Goal: Ask a question

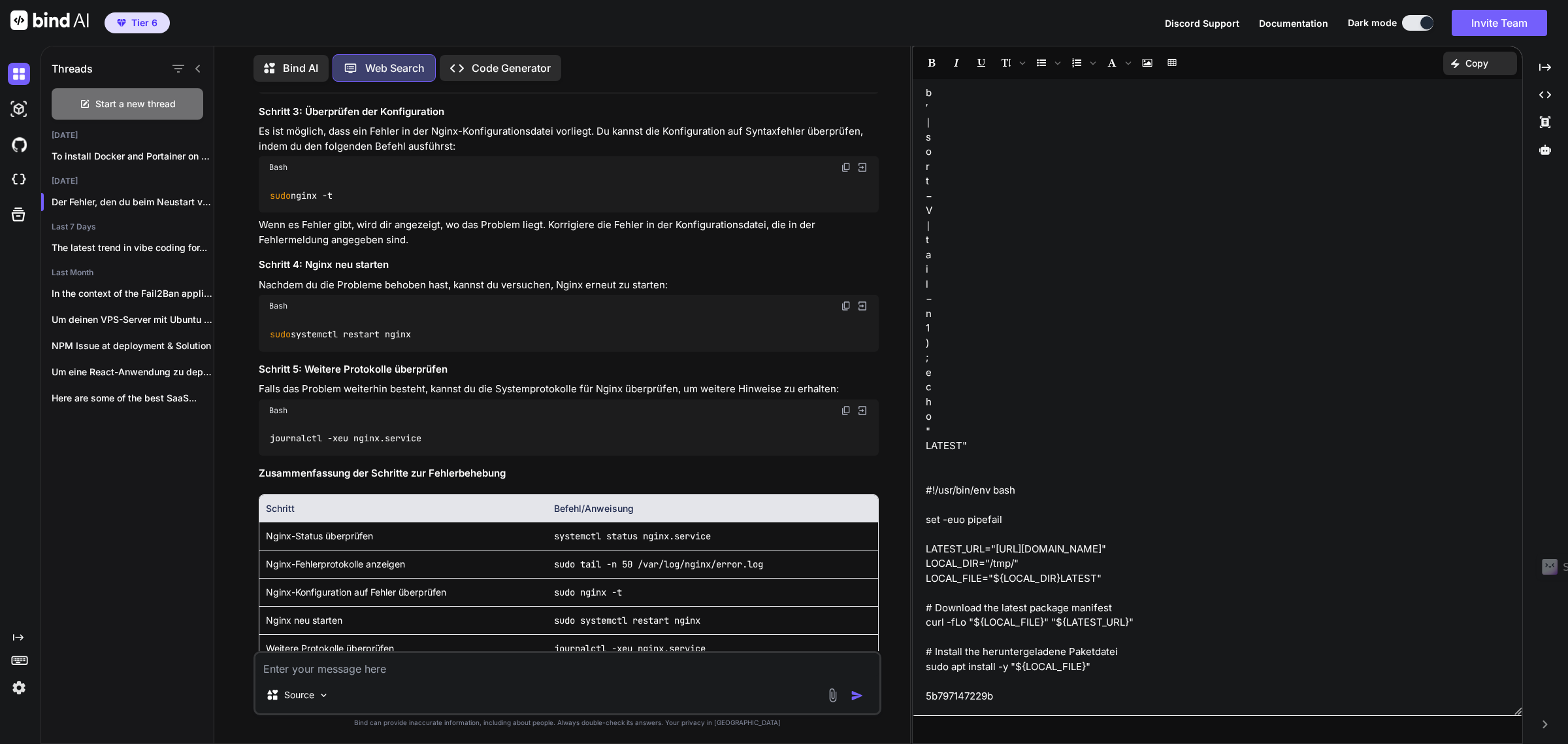
scroll to position [5054, 0]
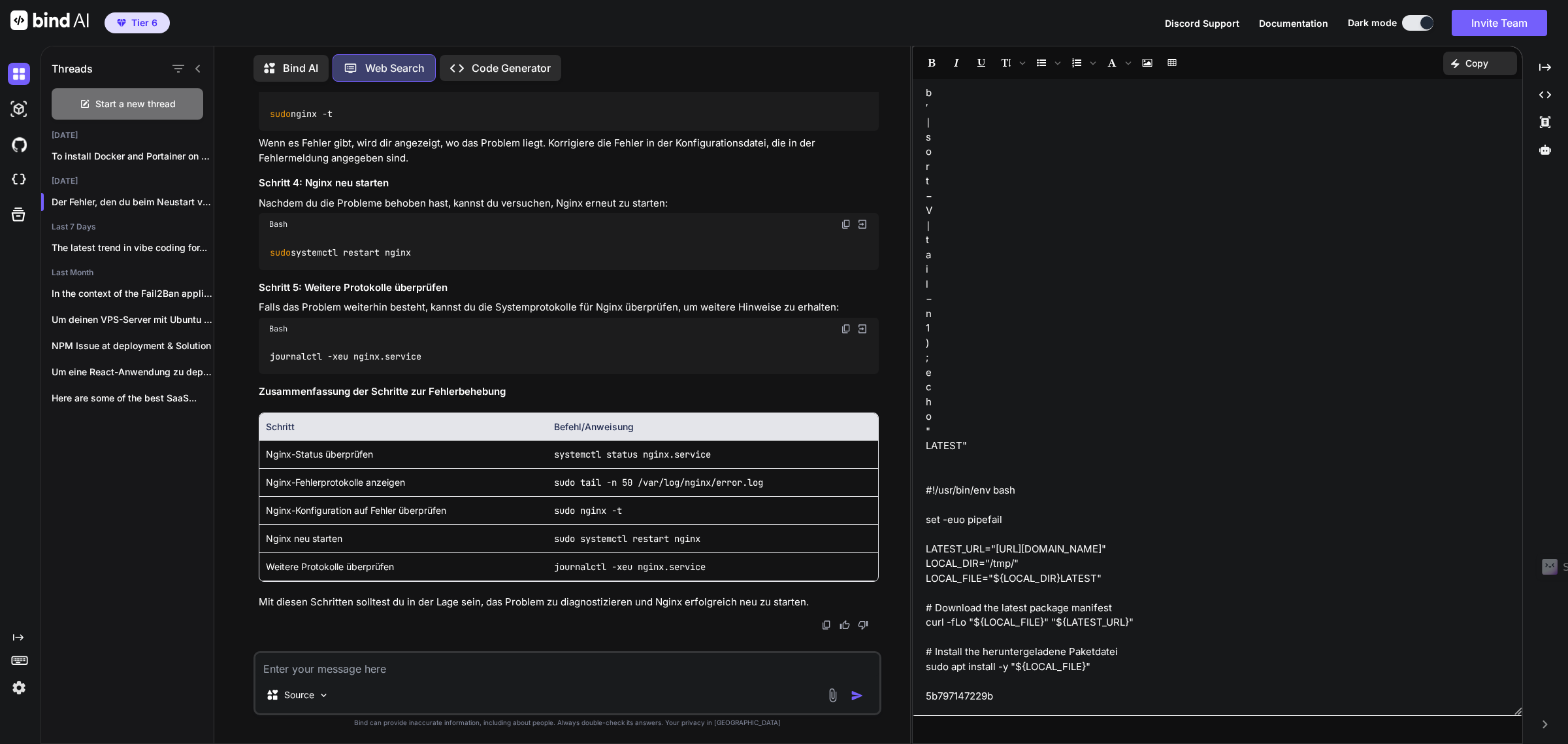
click at [334, 676] on textarea at bounding box center [568, 664] width 624 height 24
click at [342, 671] on textarea at bounding box center [568, 664] width 624 height 24
click at [182, 151] on p "To install Docker and Portainer on your..." at bounding box center [132, 156] width 162 height 13
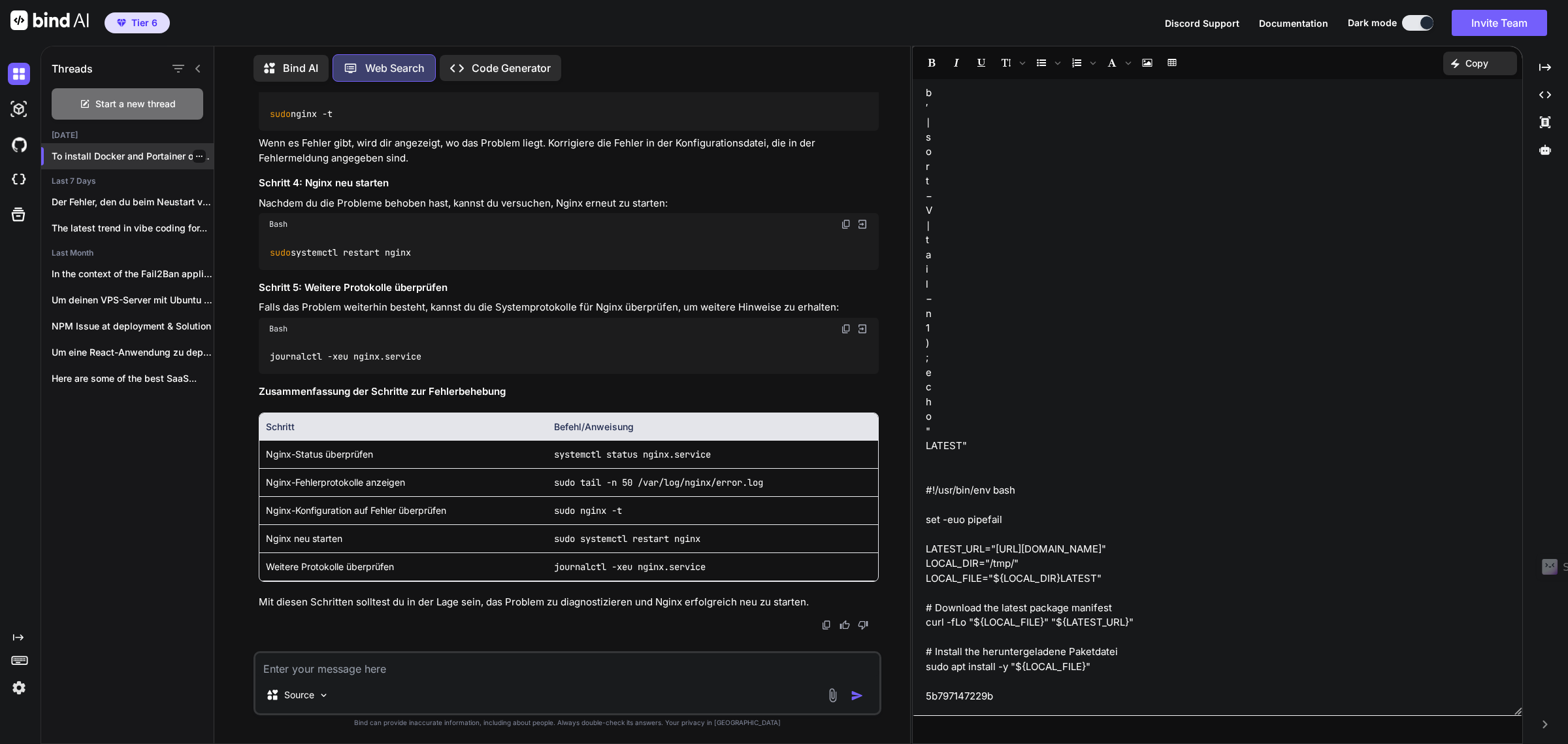
click at [101, 150] on p "To install Docker and Portainer on your..." at bounding box center [132, 156] width 162 height 13
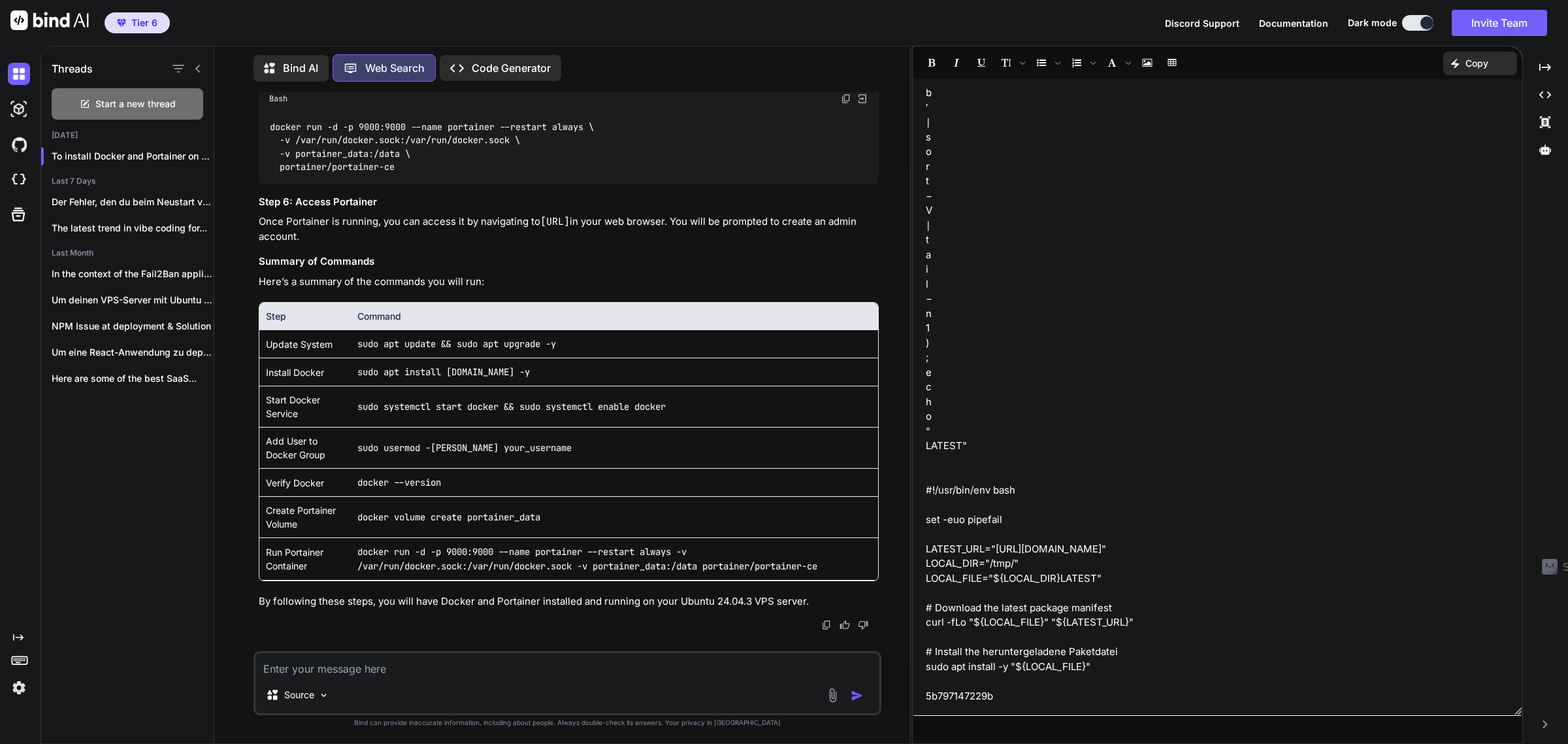
click at [399, 663] on textarea at bounding box center [568, 664] width 624 height 24
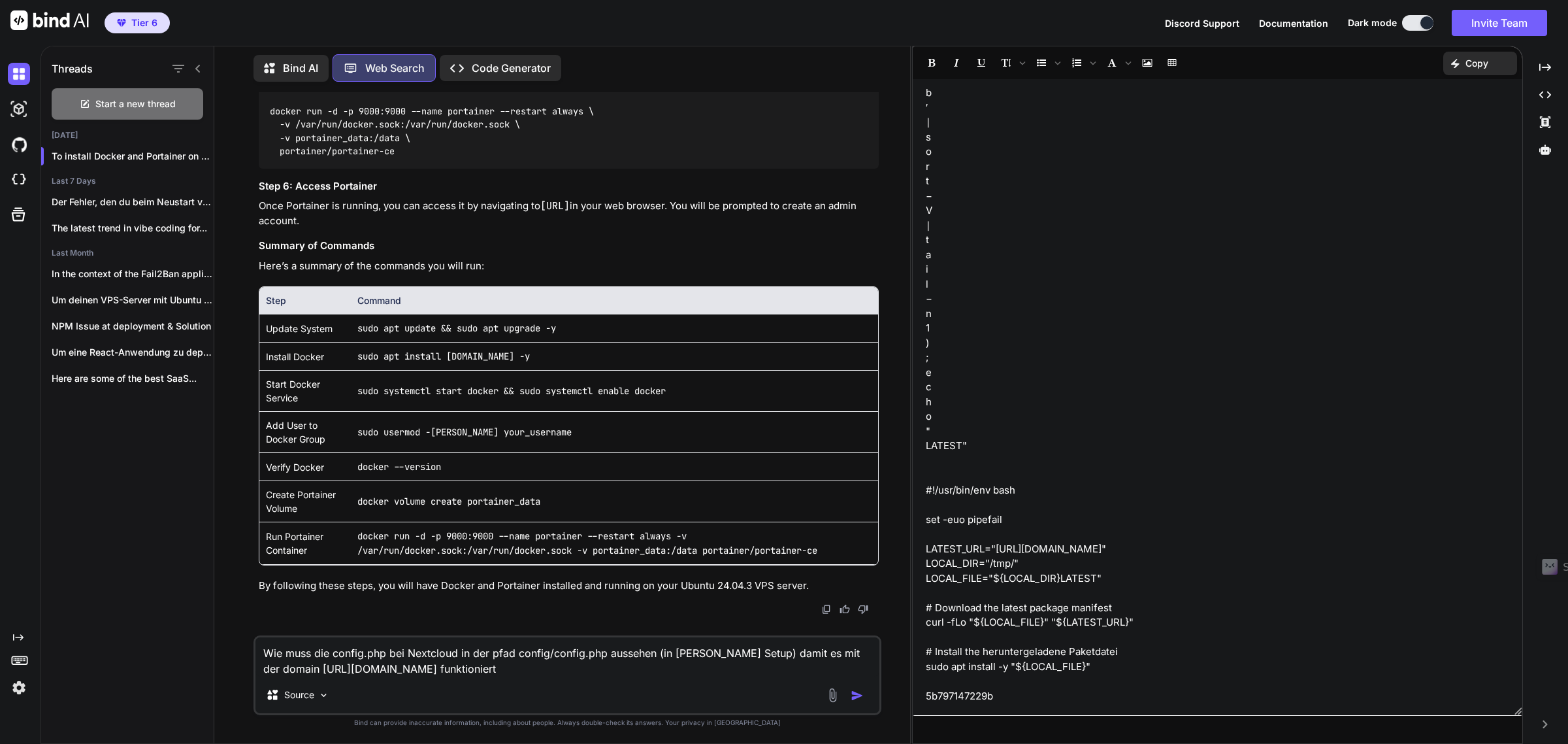
type textarea "Wie muss die config.php bei Nextcloud in der pfad config/config.php aussehen (i…"
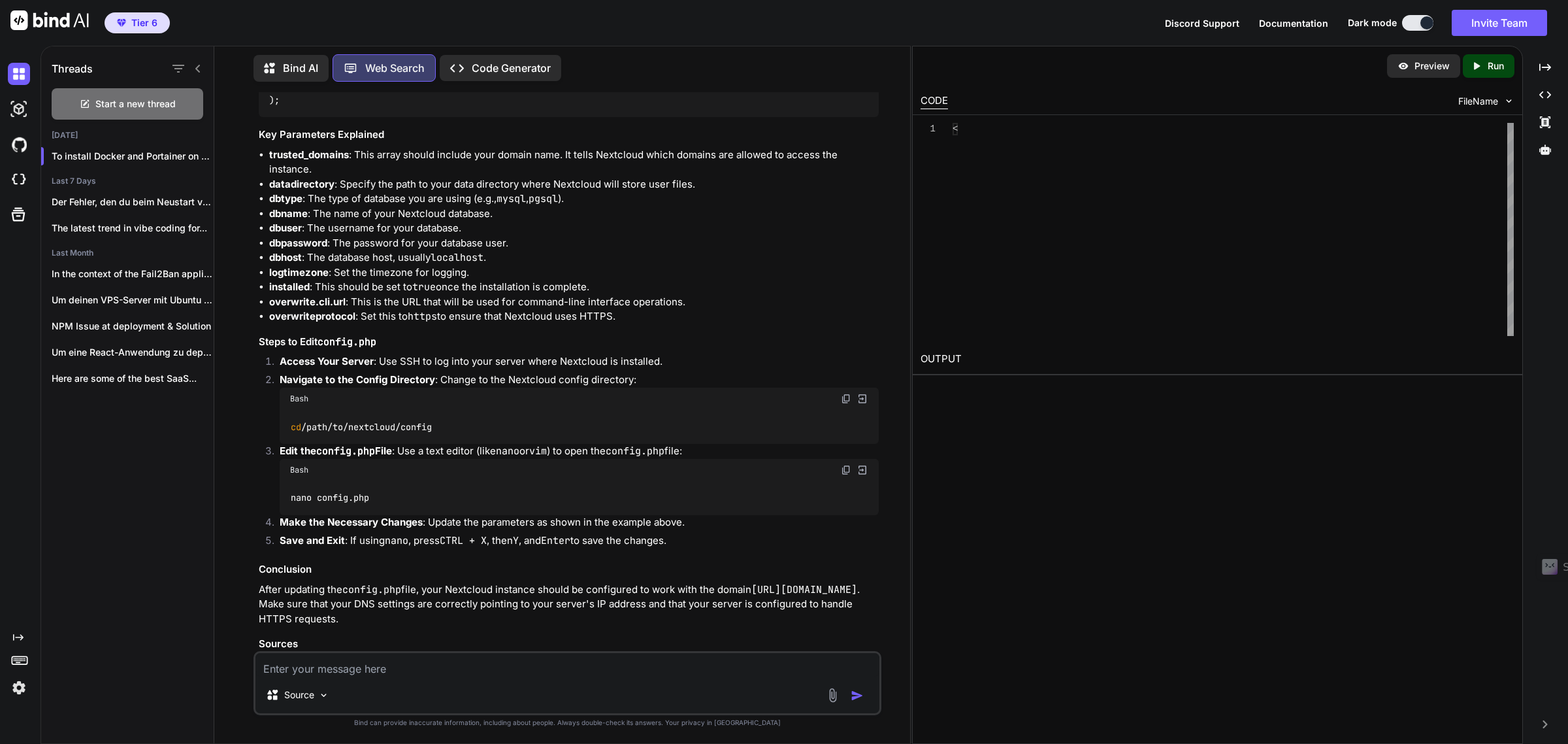
scroll to position [1410, 0]
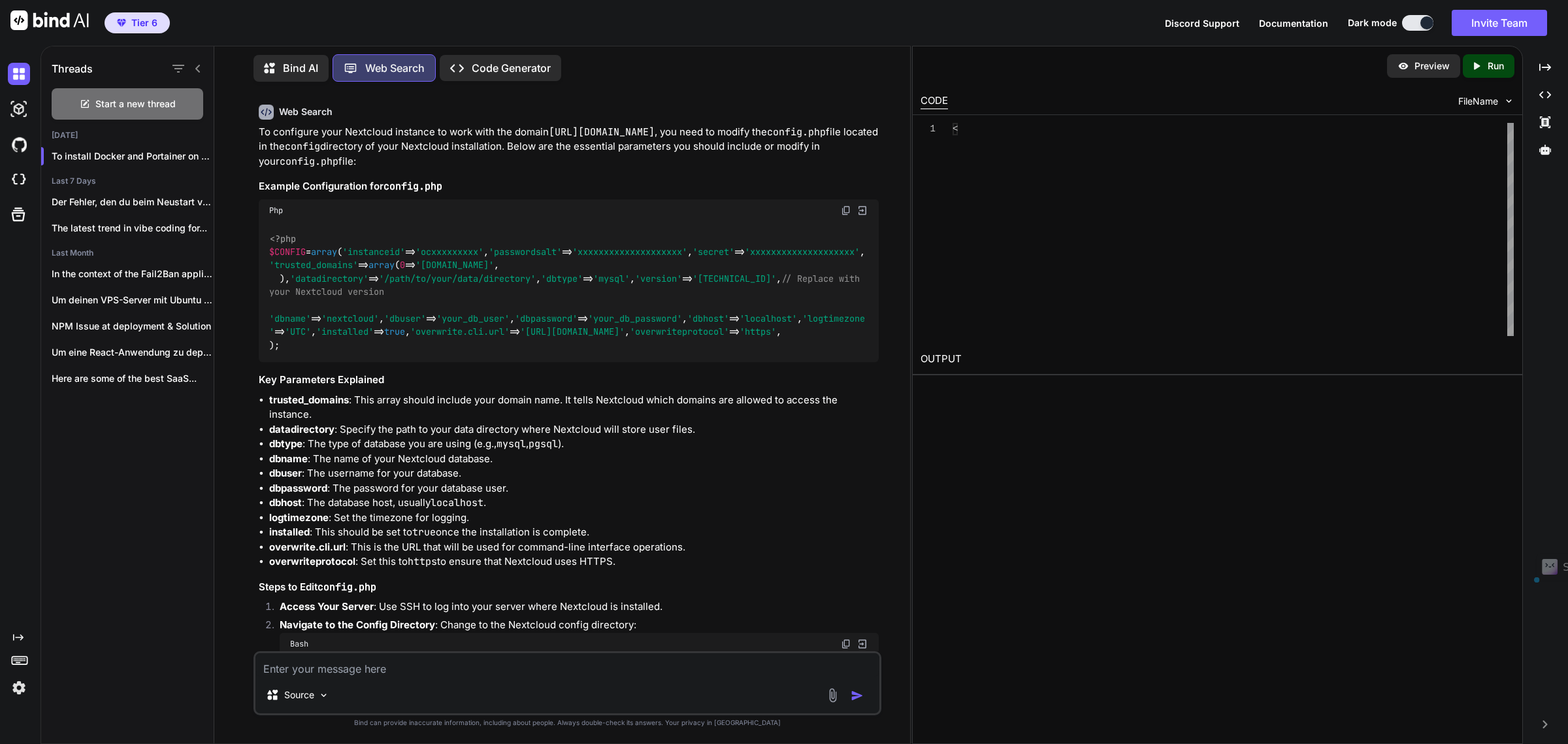
drag, startPoint x: 467, startPoint y: 515, endPoint x: 273, endPoint y: 499, distance: 194.7
click at [273, 363] on div "<?php $CONFIG = array ( 'instanceid' => 'ocxxxxxxxxx' , 'passwordsalt' => 'xxxx…" at bounding box center [568, 292] width 621 height 141
copy code "'overwrite.cli.url' => '[URL][DOMAIN_NAME]' , 'overwriteprotocol' => 'https' ,"
